Goal: Transaction & Acquisition: Obtain resource

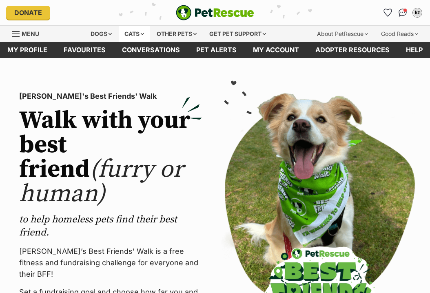
click at [124, 34] on div "Cats" at bounding box center [134, 34] width 31 height 16
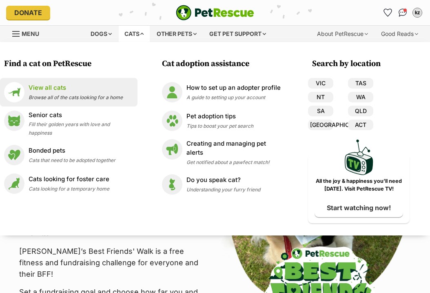
click at [91, 89] on p "View all cats" at bounding box center [76, 87] width 94 height 9
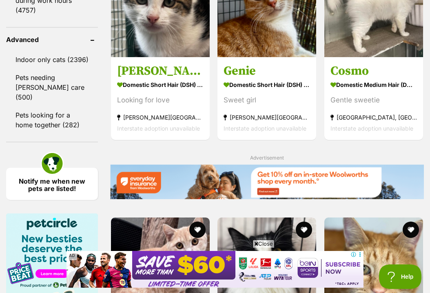
scroll to position [1183, 0]
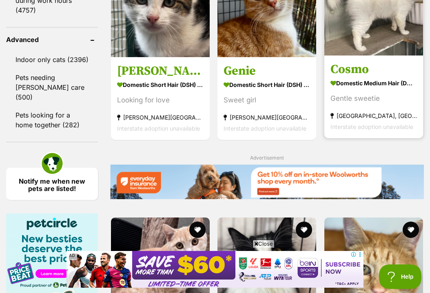
click at [369, 93] on div "Gentle sweetie" at bounding box center [373, 98] width 86 height 11
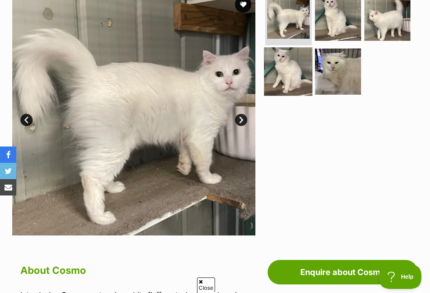
click at [304, 70] on img at bounding box center [288, 71] width 49 height 49
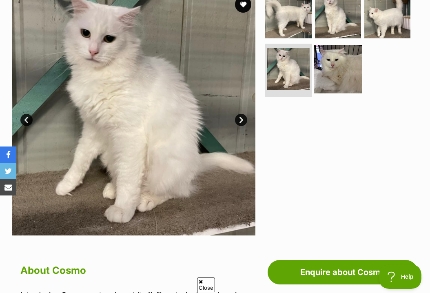
click at [334, 68] on img at bounding box center [337, 69] width 49 height 49
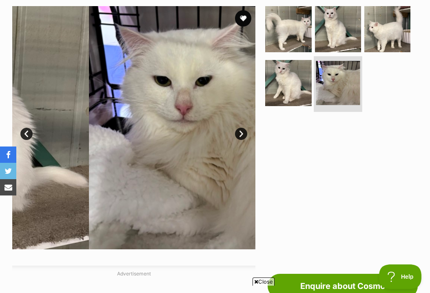
scroll to position [157, 0]
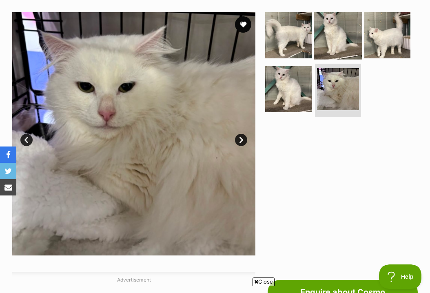
click at [357, 47] on img at bounding box center [337, 35] width 49 height 49
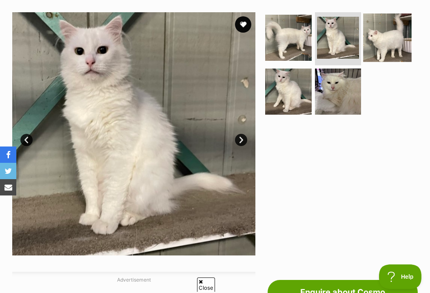
click at [387, 42] on img at bounding box center [387, 37] width 49 height 49
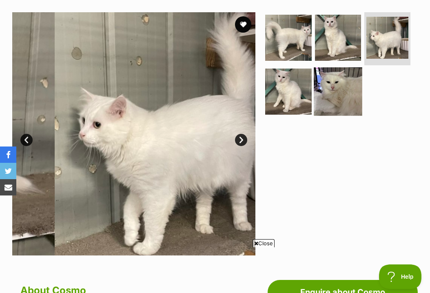
scroll to position [0, 0]
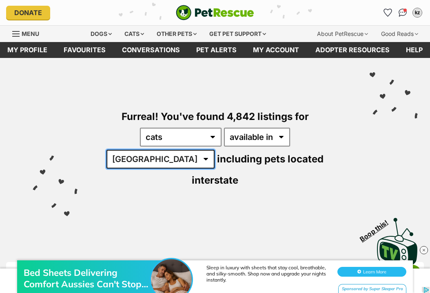
click at [214, 150] on select "Australia ACT NSW NT QLD SA TAS VIC WA" at bounding box center [160, 159] width 108 height 19
select select "QLD"
click at [214, 150] on select "Australia ACT NSW NT QLD SA TAS VIC WA" at bounding box center [160, 159] width 108 height 19
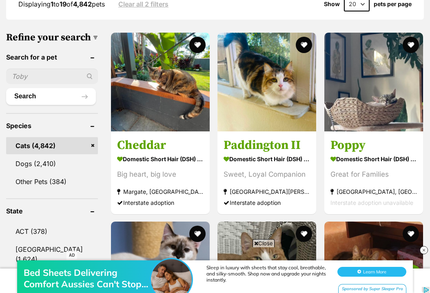
scroll to position [302, 0]
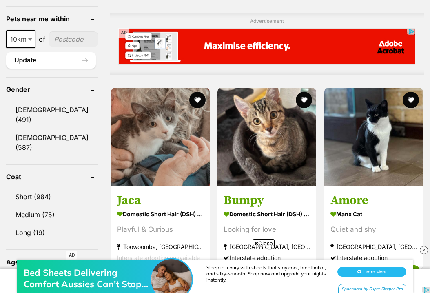
scroll to position [858, 0]
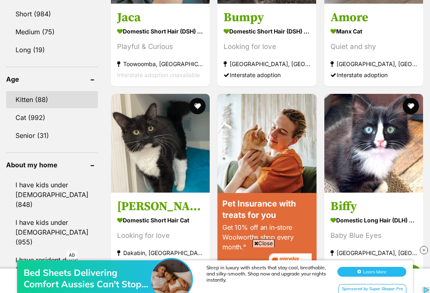
click at [42, 91] on link "Kitten (88)" at bounding box center [52, 99] width 92 height 17
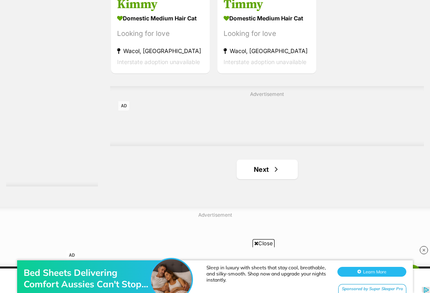
scroll to position [1736, 0]
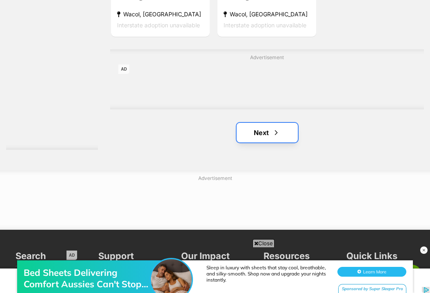
click at [258, 139] on link "Next" at bounding box center [266, 133] width 61 height 20
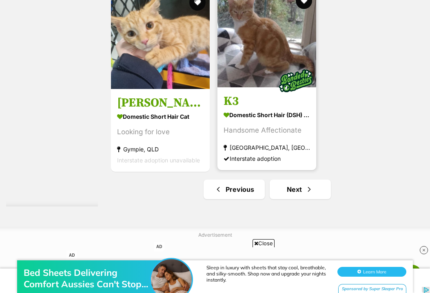
scroll to position [1662, 0]
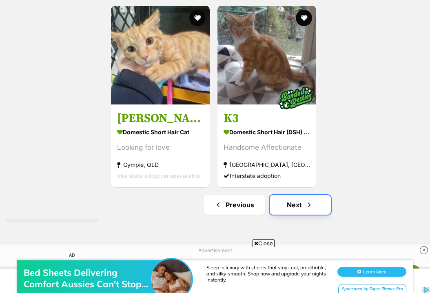
click at [276, 204] on link "Next" at bounding box center [299, 205] width 61 height 20
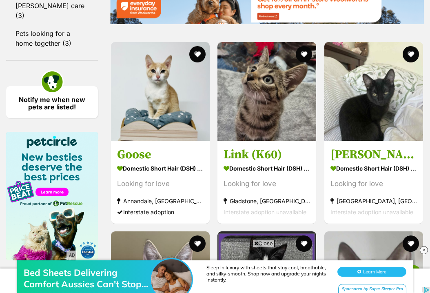
scroll to position [1274, 0]
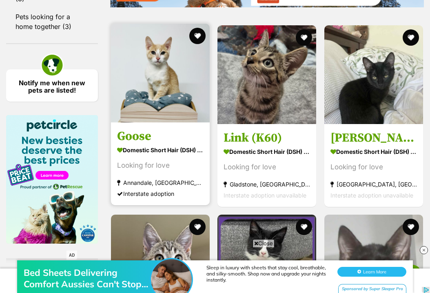
click at [174, 144] on strong "Domestic Short Hair (DSH) Cat" at bounding box center [160, 150] width 86 height 12
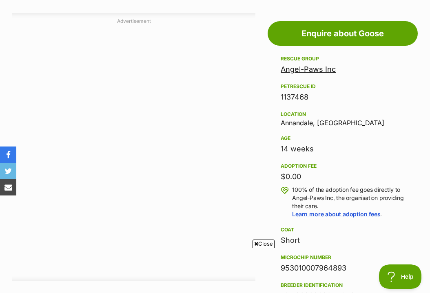
scroll to position [684, 0]
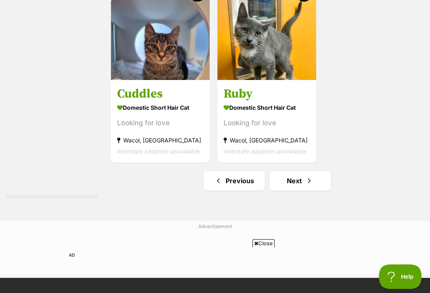
scroll to position [1687, 0]
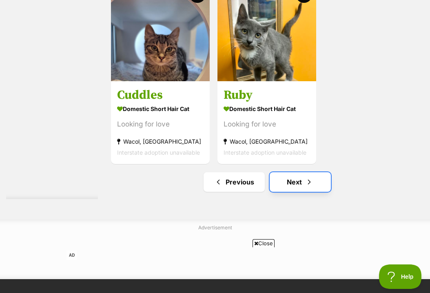
click at [275, 191] on link "Next" at bounding box center [299, 182] width 61 height 20
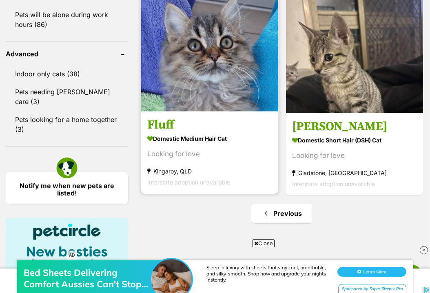
scroll to position [1215, 0]
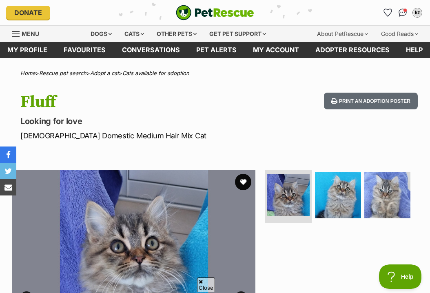
scroll to position [84, 0]
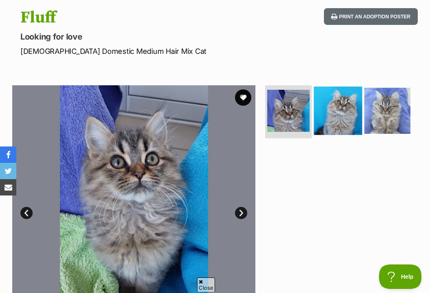
click at [334, 115] on img at bounding box center [337, 110] width 49 height 49
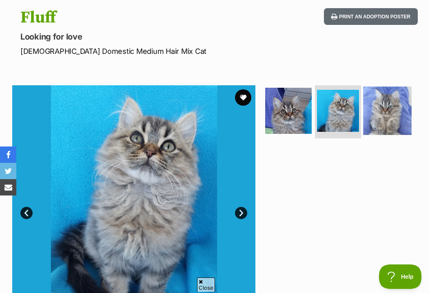
click at [377, 115] on img at bounding box center [387, 110] width 49 height 49
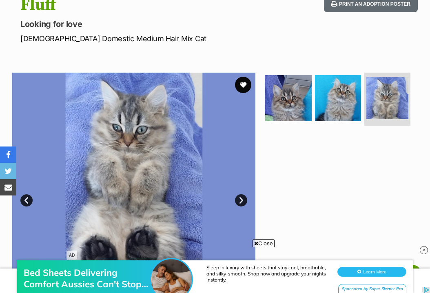
scroll to position [195, 0]
